Goal: Information Seeking & Learning: Learn about a topic

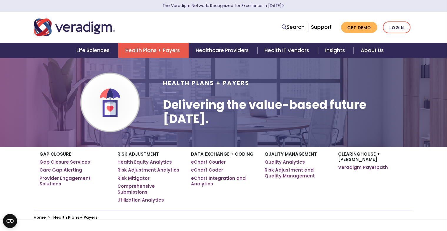
scroll to position [245, 0]
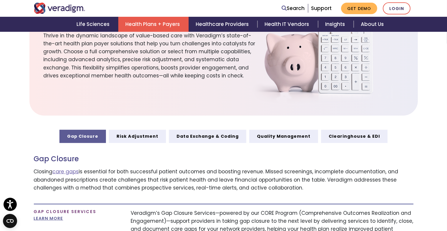
drag, startPoint x: 365, startPoint y: 180, endPoint x: 361, endPoint y: 177, distance: 4.8
click at [365, 180] on p "Closing care gaps is essential for both successful patient outcomes and boostin…" at bounding box center [224, 180] width 380 height 24
click at [321, 188] on p "Closing care gaps is essential for both successful patient outcomes and boostin…" at bounding box center [224, 180] width 380 height 24
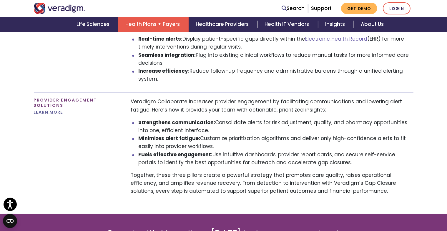
scroll to position [0, 0]
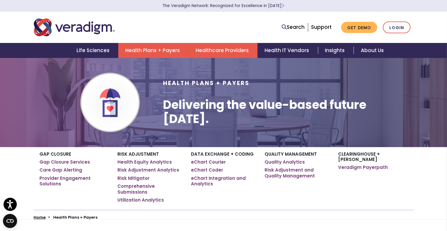
click at [242, 56] on link "Healthcare Providers" at bounding box center [223, 50] width 69 height 15
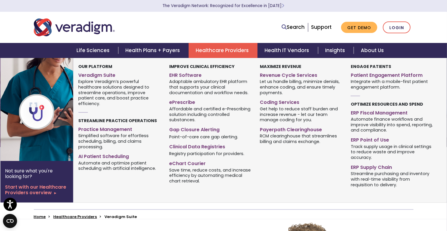
click at [106, 150] on span "Simplified software for effortless scheduling, billing, and claims processing." at bounding box center [119, 141] width 82 height 17
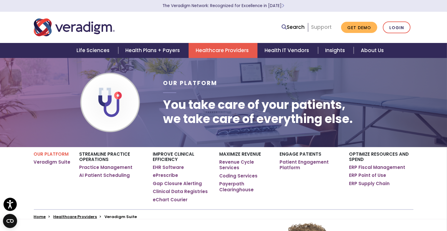
click at [318, 29] on link "Support" at bounding box center [321, 27] width 21 height 7
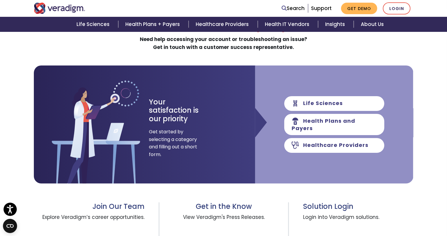
scroll to position [98, 0]
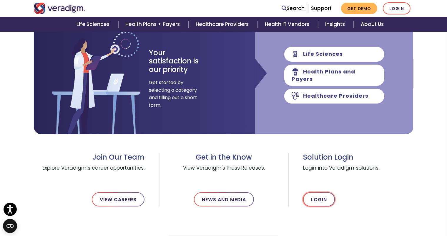
click at [319, 206] on link "Login" at bounding box center [319, 199] width 32 height 14
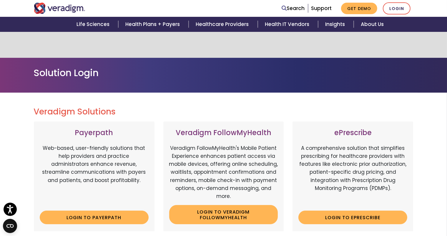
scroll to position [49, 0]
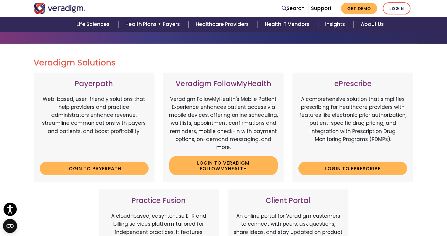
click at [395, 197] on div "Payerpath Web-based, user-friendly solutions that help providers and practice a…" at bounding box center [223, 182] width 389 height 220
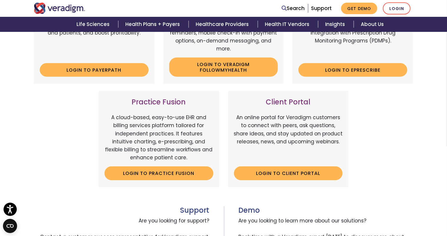
scroll to position [196, 0]
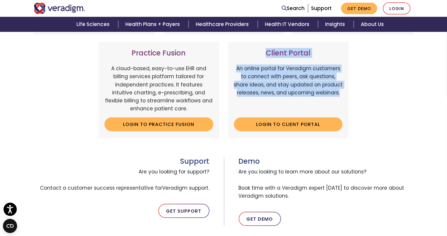
drag, startPoint x: 255, startPoint y: 70, endPoint x: 357, endPoint y: 126, distance: 116.5
click at [357, 126] on div "Payerpath Web-based, user-friendly solutions that help providers and practice a…" at bounding box center [223, 35] width 389 height 220
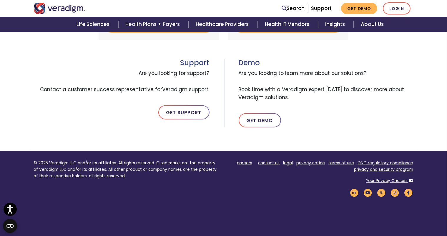
scroll to position [0, 0]
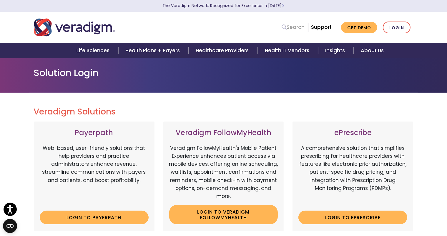
click at [282, 29] on icon at bounding box center [284, 26] width 5 height 5
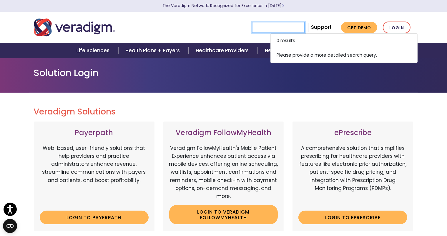
type input "f"
type input "p"
type input "enrollment"
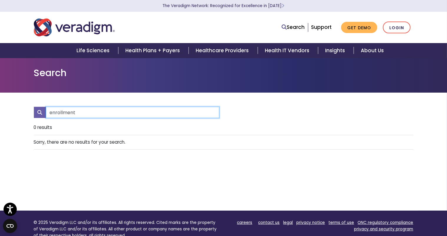
click at [108, 118] on input "enrollment" at bounding box center [133, 112] width 174 height 11
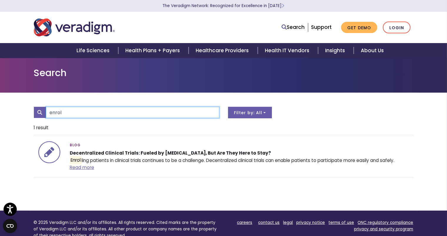
type input "enrol"
click at [241, 118] on button "Filter by: All" at bounding box center [250, 112] width 44 height 11
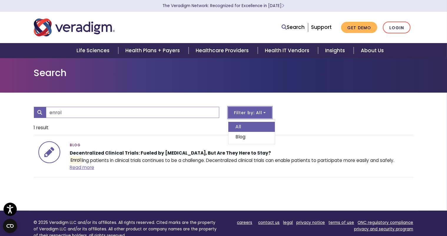
click at [240, 132] on link "All" at bounding box center [252, 127] width 47 height 10
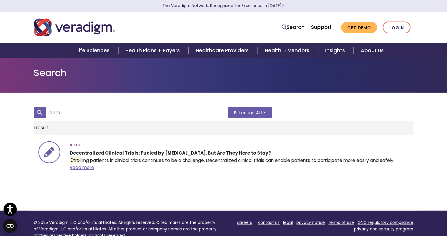
click at [192, 135] on li "1 result" at bounding box center [224, 127] width 380 height 14
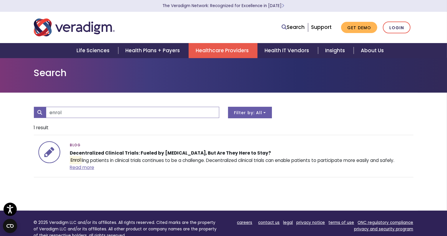
click at [206, 51] on link "Healthcare Providers" at bounding box center [223, 50] width 69 height 15
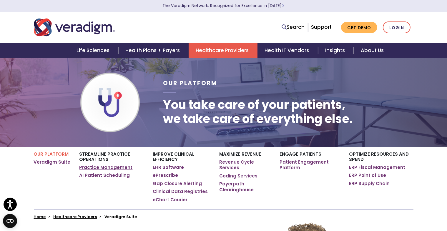
click at [80, 171] on link "Practice Management" at bounding box center [106, 168] width 53 height 6
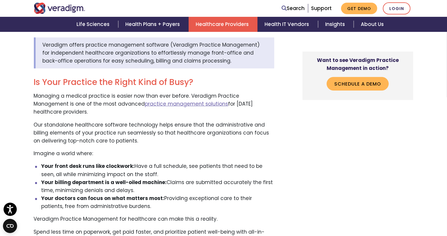
scroll to position [295, 0]
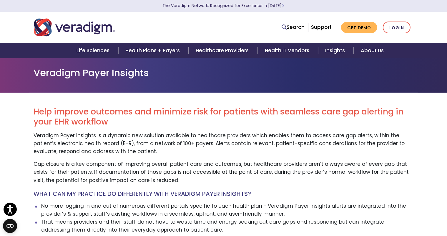
scroll to position [49, 0]
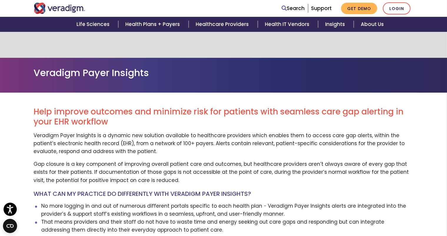
scroll to position [49, 0]
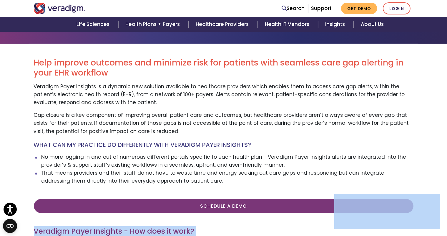
drag, startPoint x: 318, startPoint y: 204, endPoint x: 341, endPoint y: 209, distance: 23.0
click at [34, 21] on body "Accessibility Screen-Reader Guide, Feedback, and Issue Reporting | New window T…" at bounding box center [223, 127] width 447 height 236
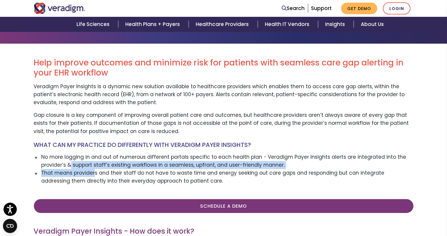
drag, startPoint x: 70, startPoint y: 180, endPoint x: 173, endPoint y: 172, distance: 103.7
click at [158, 169] on li "No more logging in and out of numerous different portals specific to each healt…" at bounding box center [227, 161] width 373 height 16
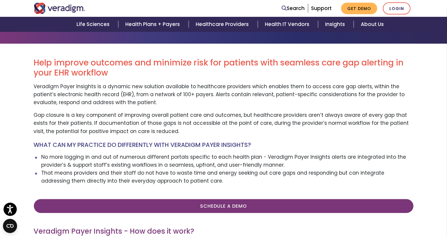
click at [154, 148] on h4 "WHAT CAN MY PRACTICE DO DIFFERENTLY WITH VERADIGM PAYER INSIGHTS?" at bounding box center [224, 144] width 380 height 7
drag, startPoint x: 155, startPoint y: 189, endPoint x: 237, endPoint y: 195, distance: 82.4
click at [236, 185] on li "That means providers and their staff do not have to waste time and energy seeki…" at bounding box center [227, 177] width 373 height 16
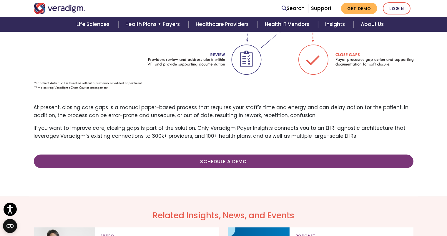
scroll to position [0, 0]
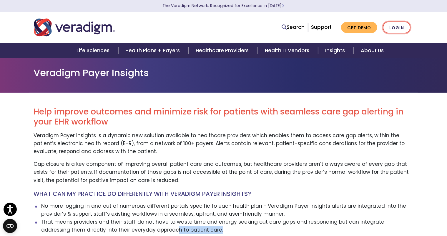
click at [400, 24] on link "Login" at bounding box center [397, 28] width 28 height 12
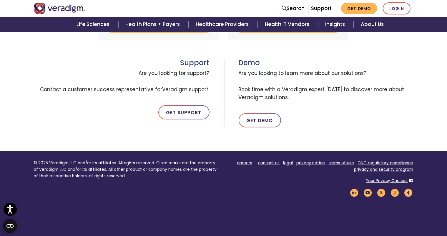
scroll to position [245, 0]
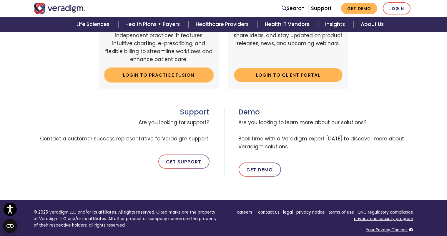
click at [190, 82] on link "Login to Practice Fusion" at bounding box center [159, 75] width 109 height 14
